Goal: Information Seeking & Learning: Learn about a topic

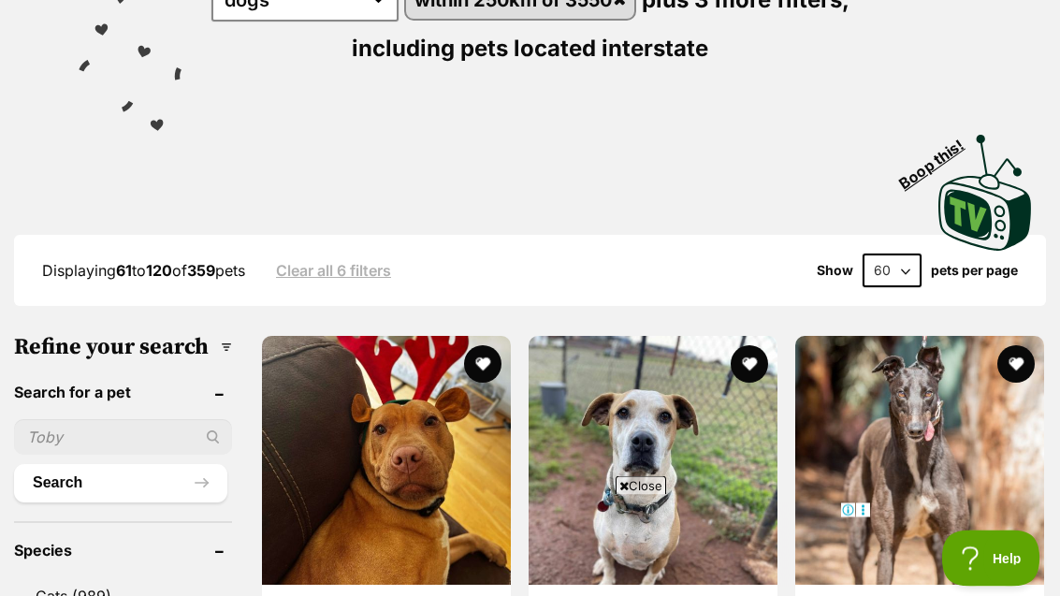
scroll to position [320, 0]
click at [901, 269] on select "20 40 60" at bounding box center [892, 271] width 59 height 34
select select "40"
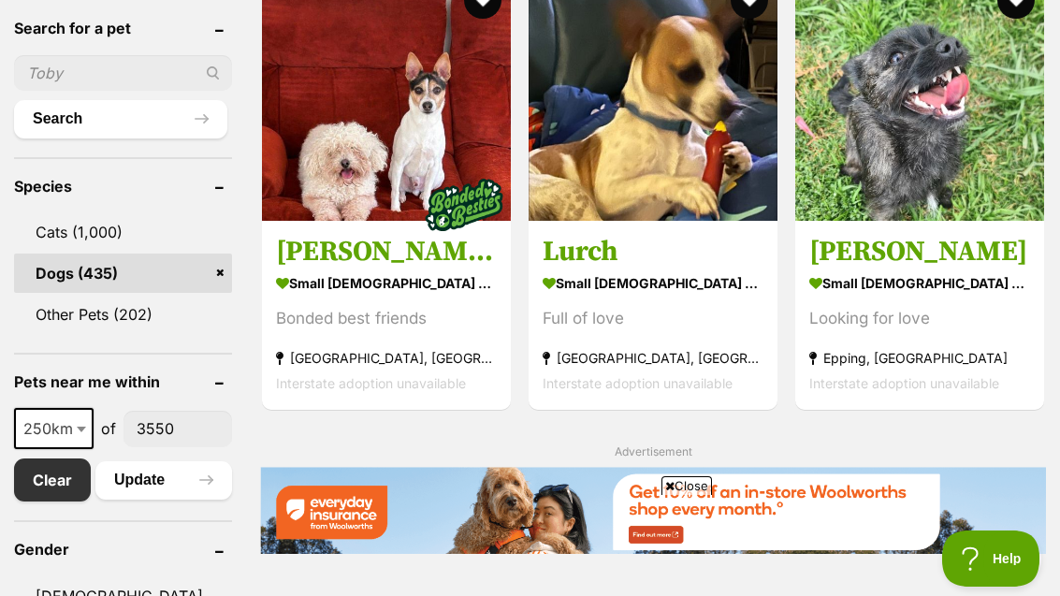
scroll to position [696, 0]
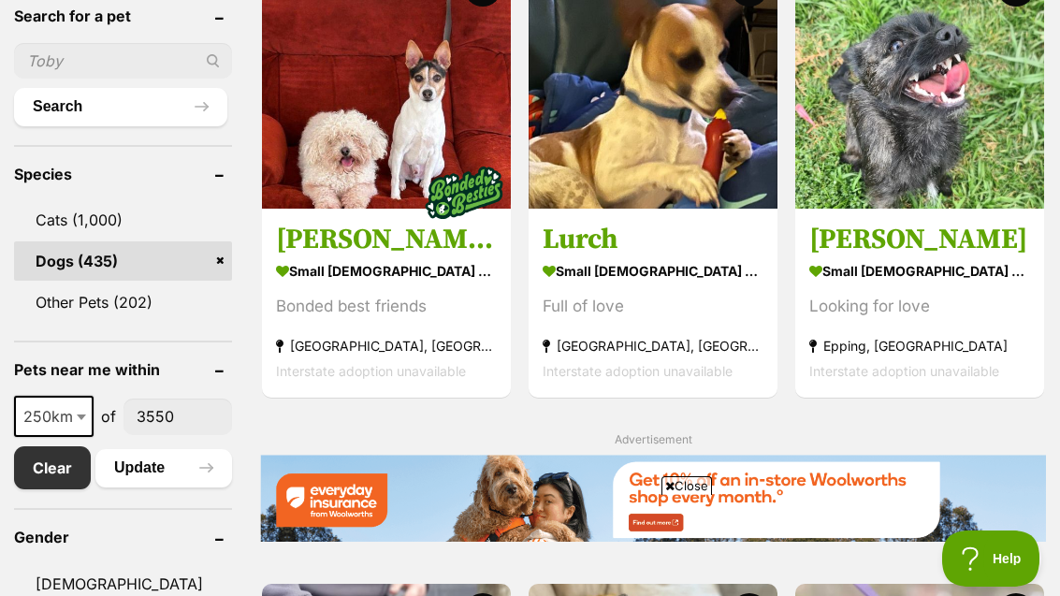
click at [983, 188] on img at bounding box center [919, 84] width 249 height 249
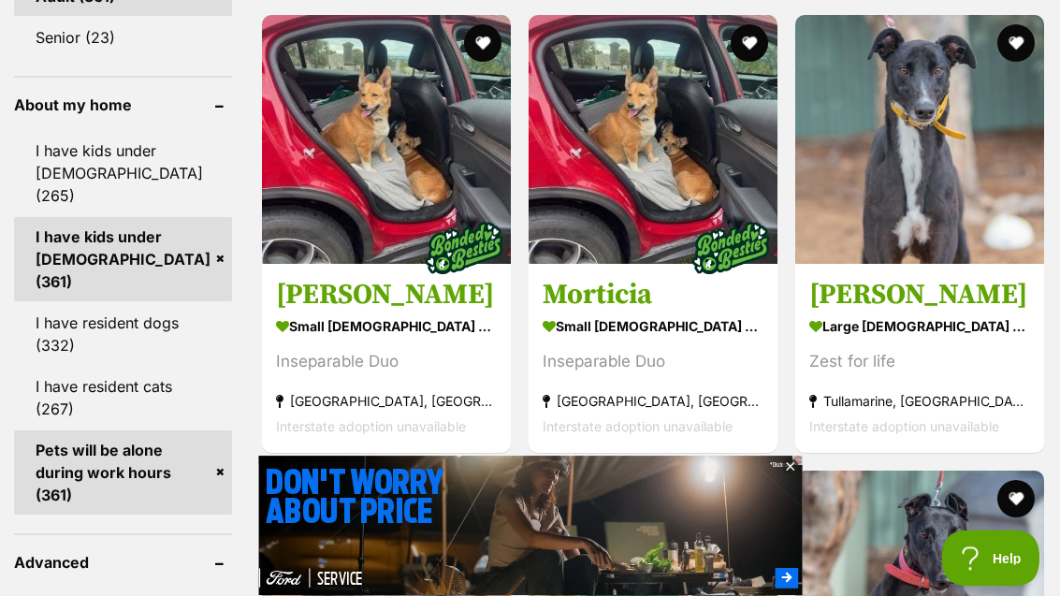
scroll to position [1720, 0]
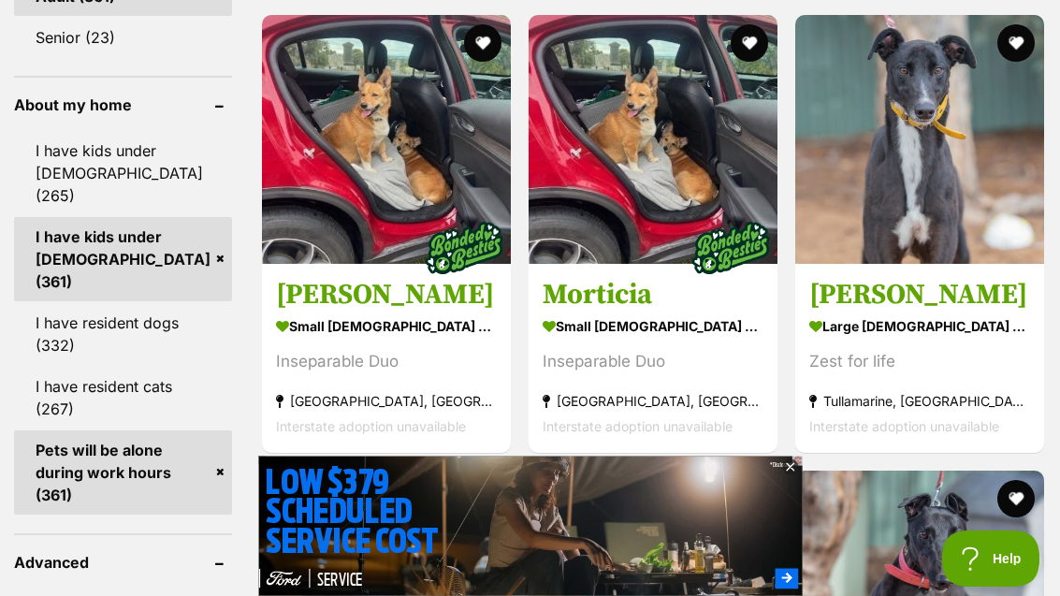
click at [321, 203] on img at bounding box center [386, 139] width 249 height 249
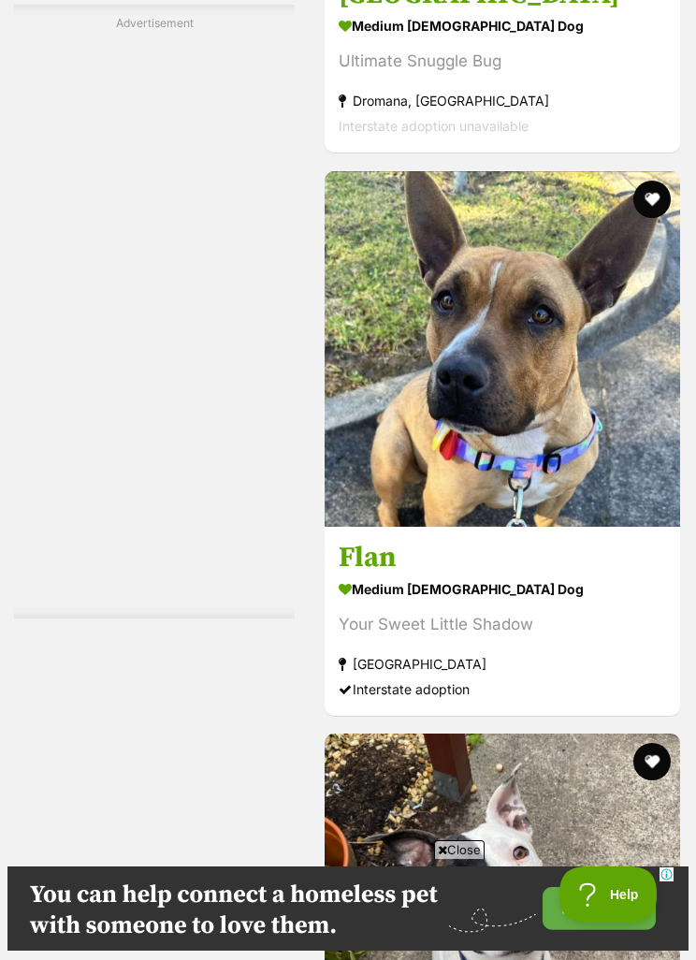
scroll to position [0, 0]
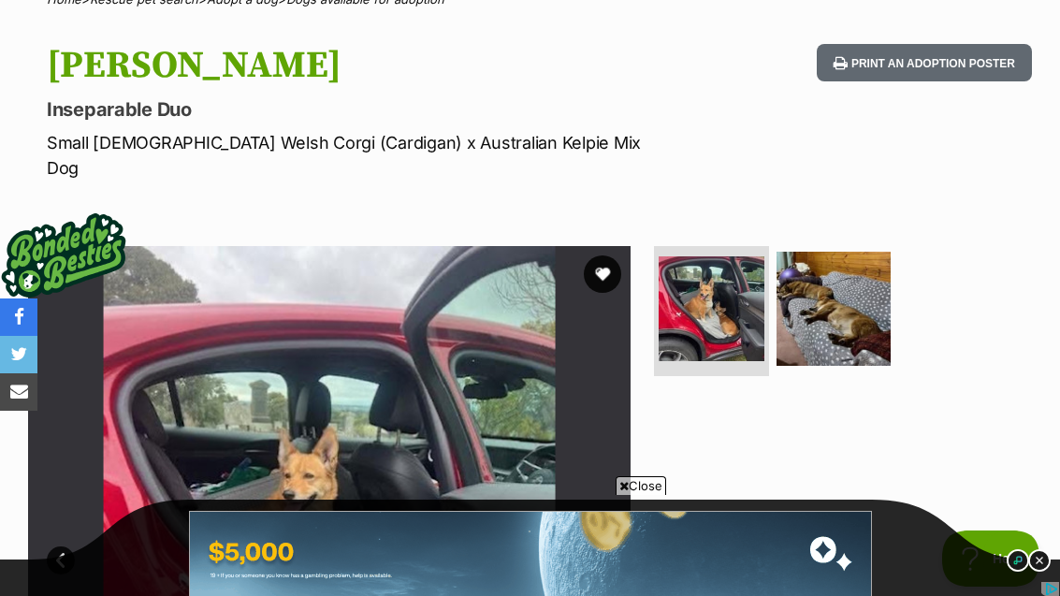
scroll to position [167, 0]
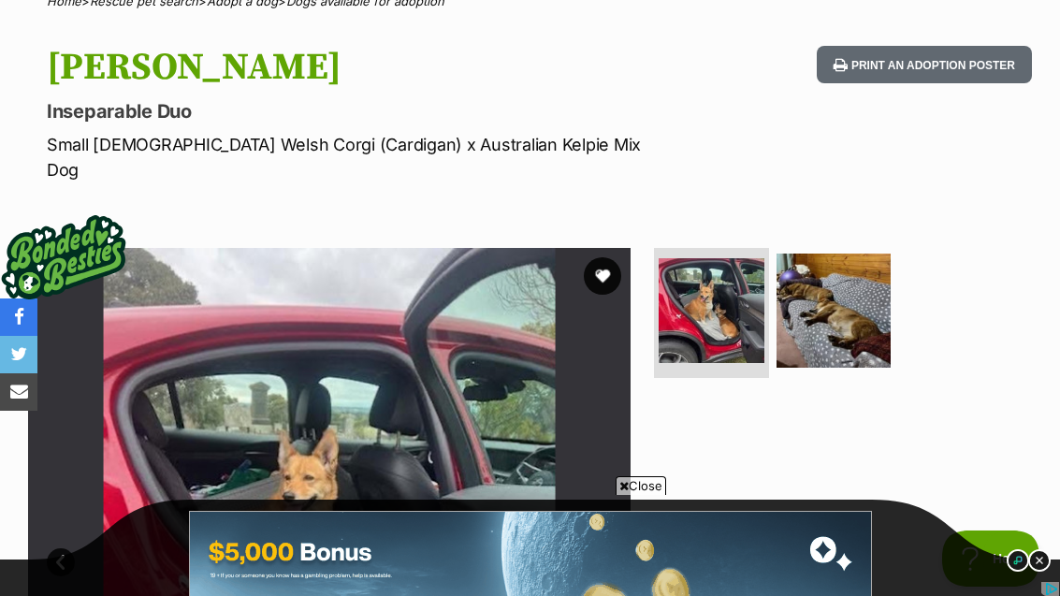
click at [855, 296] on img at bounding box center [833, 311] width 114 height 114
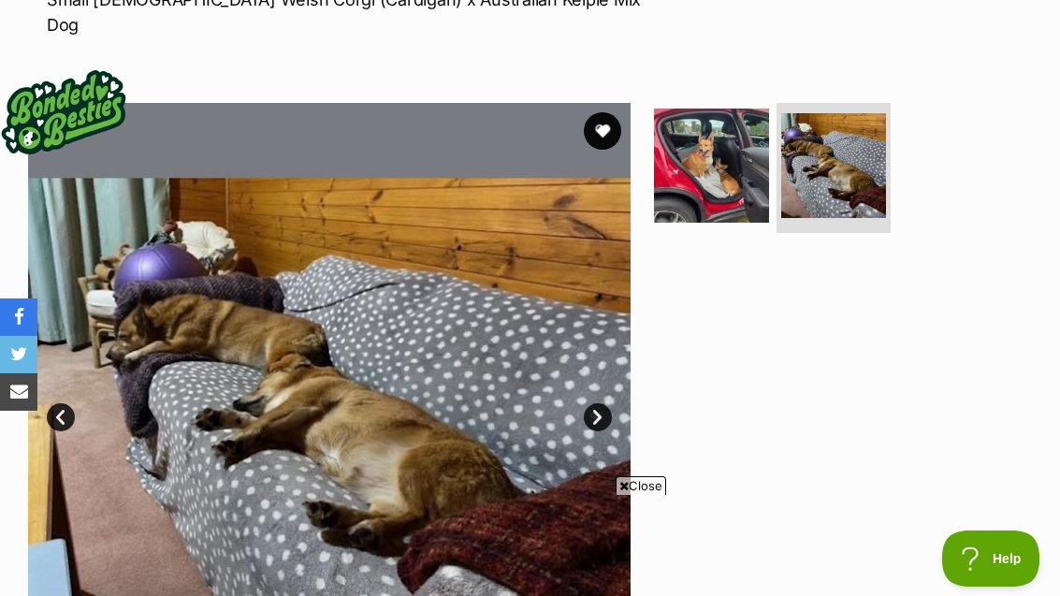
scroll to position [0, 0]
click at [742, 170] on img at bounding box center [711, 166] width 114 height 114
